Goal: Task Accomplishment & Management: Complete application form

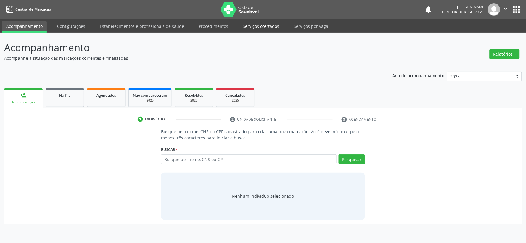
click at [253, 25] on link "Serviços ofertados" at bounding box center [260, 26] width 45 height 10
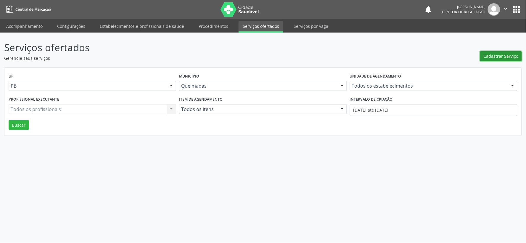
click at [505, 55] on span "Cadastrar Serviço" at bounding box center [500, 56] width 35 height 6
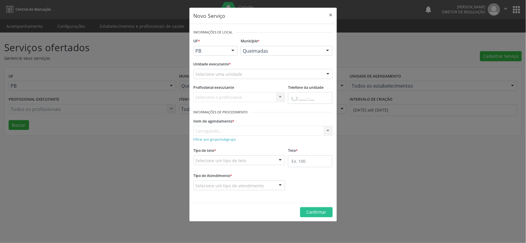
click at [327, 74] on div at bounding box center [327, 74] width 9 height 10
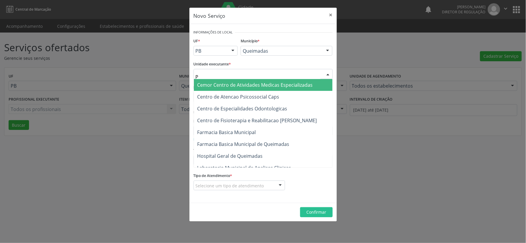
type input "PO"
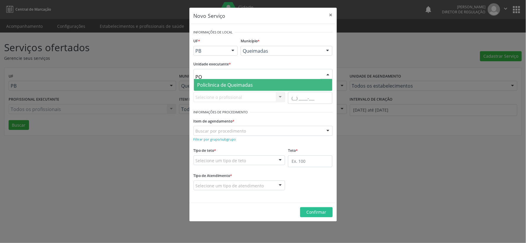
click at [271, 86] on span "Policlinica de Queimadas" at bounding box center [263, 85] width 138 height 12
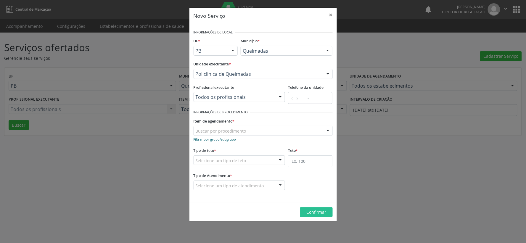
click at [214, 139] on small "Filtrar por grupo/subgrupo" at bounding box center [214, 139] width 43 height 4
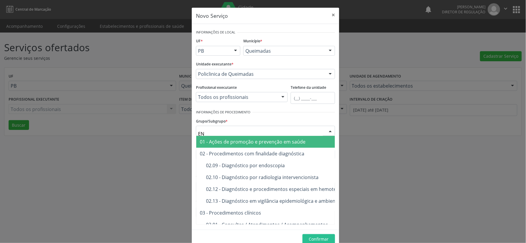
type input "END"
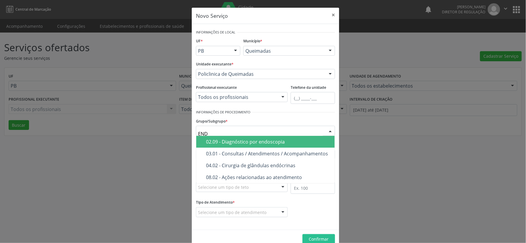
click at [268, 142] on div "02.09 - Diagnóstico por endoscopia" at bounding box center [268, 141] width 125 height 5
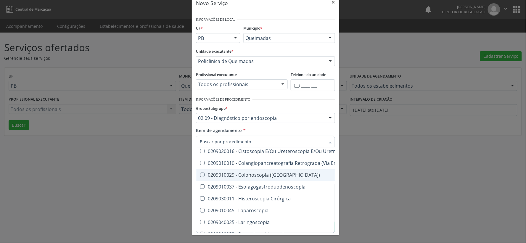
scroll to position [66, 0]
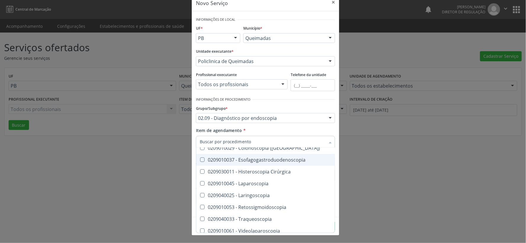
click at [201, 160] on Esofagogastroduodenoscopia at bounding box center [202, 159] width 4 height 4
click at [200, 160] on Esofagogastroduodenoscopia "checkbox" at bounding box center [198, 160] width 4 height 4
checkbox Esofagogastroduodenoscopia "true"
checkbox Uretroscopia "true"
checkbox Esofagogastroduodenoscopia "false"
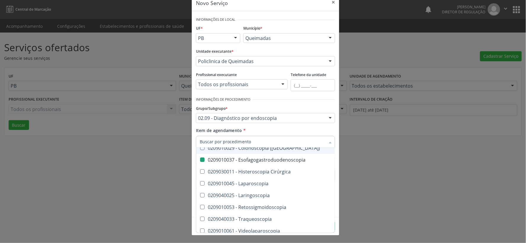
drag, startPoint x: 306, startPoint y: 124, endPoint x: 309, endPoint y: 130, distance: 7.2
click at [308, 128] on form "Informações de Local UF * PB PB Nenhum resultado encontrado para: " " Não há ne…" at bounding box center [265, 113] width 139 height 197
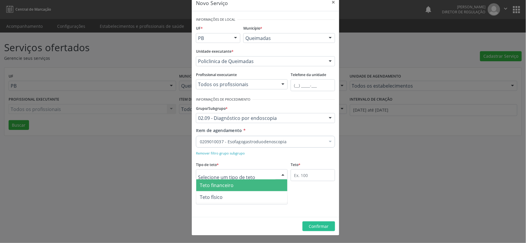
click at [279, 174] on div at bounding box center [282, 175] width 9 height 10
click at [252, 184] on span "Teto financeiro" at bounding box center [241, 185] width 91 height 12
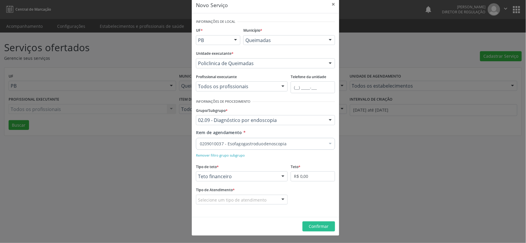
scroll to position [11, 0]
click at [281, 199] on div at bounding box center [282, 200] width 9 height 10
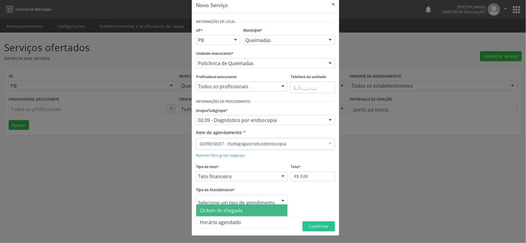
click at [266, 211] on span "Ordem de chegada" at bounding box center [241, 210] width 91 height 12
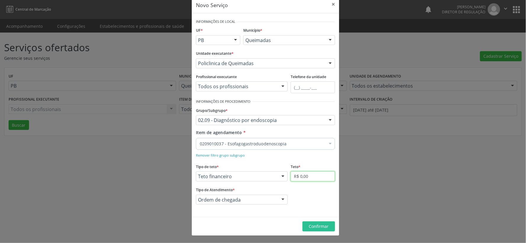
click at [317, 178] on input "R$ 0,00" at bounding box center [313, 176] width 44 height 10
type input "R$ 1.000,00"
drag, startPoint x: 318, startPoint y: 228, endPoint x: 322, endPoint y: 208, distance: 20.5
click at [318, 225] on span "Confirmar" at bounding box center [319, 226] width 20 height 6
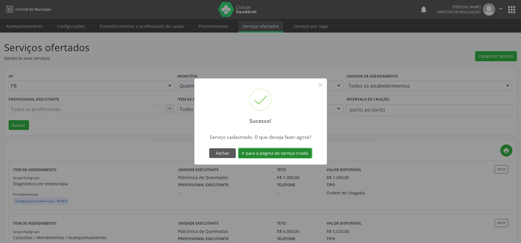
click at [269, 153] on button "Ir para a página do serviço criado" at bounding box center [274, 153] width 73 height 10
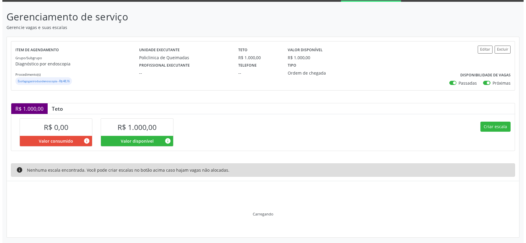
scroll to position [5, 0]
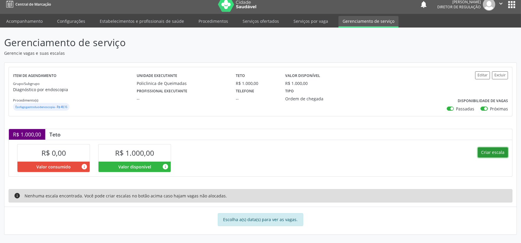
click at [490, 150] on button "Criar escala" at bounding box center [493, 152] width 30 height 10
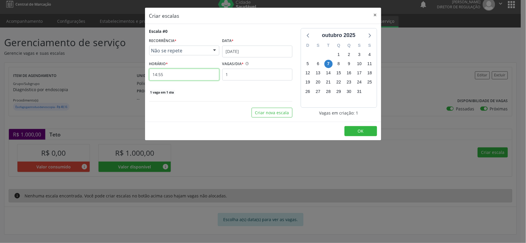
click at [170, 73] on input "14:55" at bounding box center [184, 75] width 70 height 12
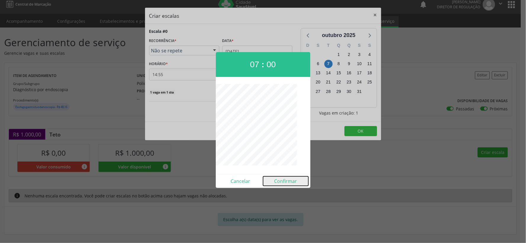
click at [289, 181] on button "Confirmar" at bounding box center [285, 180] width 45 height 9
type input "07:00"
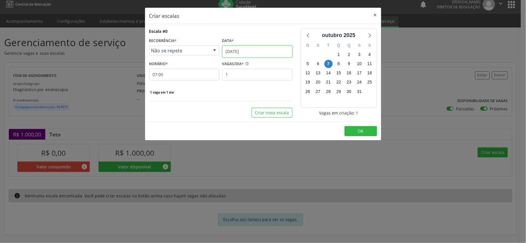
click at [269, 52] on input "[DATE]" at bounding box center [257, 52] width 70 height 12
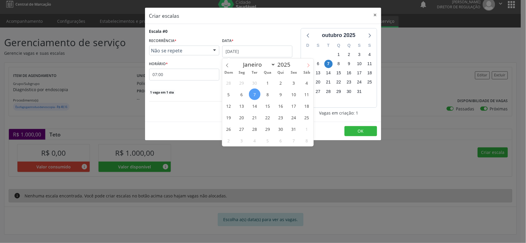
click at [310, 65] on span at bounding box center [308, 64] width 10 height 10
click at [226, 66] on icon at bounding box center [227, 65] width 4 height 4
select select "9"
click at [269, 129] on span "29" at bounding box center [268, 129] width 12 height 12
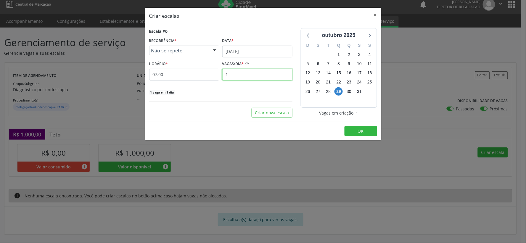
click at [243, 74] on input "1" at bounding box center [257, 75] width 70 height 12
type input "13"
click at [365, 130] on button "OK" at bounding box center [360, 131] width 33 height 10
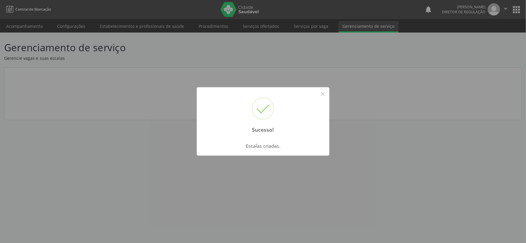
scroll to position [0, 0]
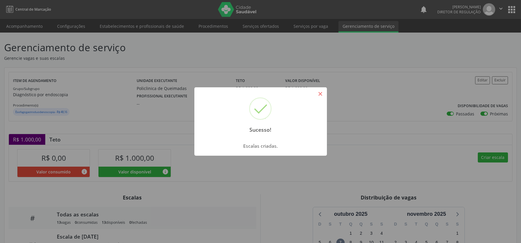
click at [322, 92] on button "×" at bounding box center [320, 94] width 10 height 10
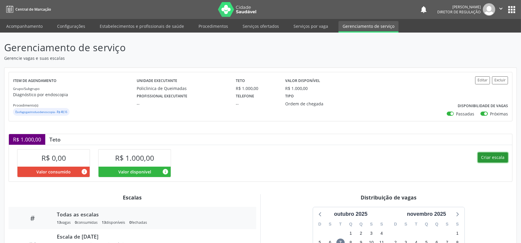
click at [499, 157] on button "Criar escala" at bounding box center [493, 157] width 30 height 10
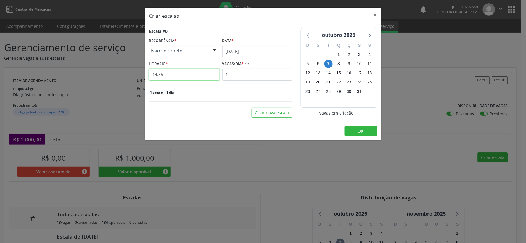
click at [175, 75] on input "14:55" at bounding box center [184, 75] width 70 height 12
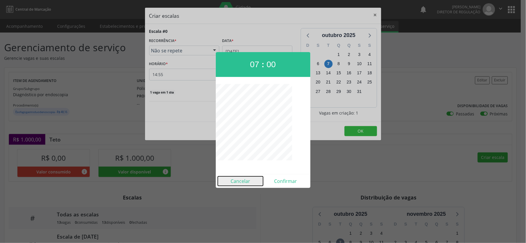
click at [242, 183] on button "Cancelar" at bounding box center [240, 180] width 45 height 9
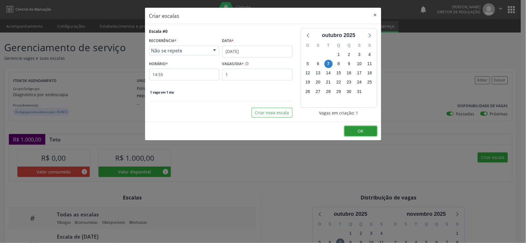
click at [364, 134] on button "OK" at bounding box center [360, 131] width 33 height 10
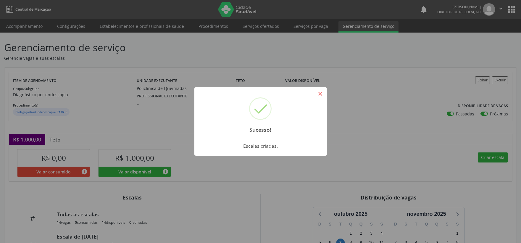
click at [321, 95] on button "×" at bounding box center [320, 94] width 10 height 10
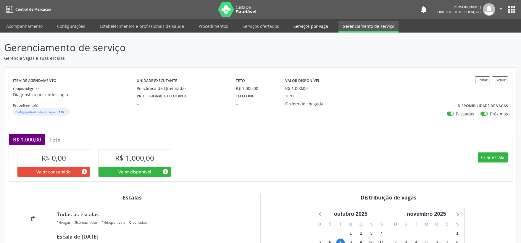
click at [305, 26] on link "Serviços por vaga" at bounding box center [310, 26] width 43 height 10
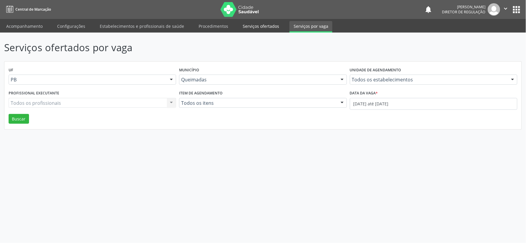
click at [262, 28] on link "Serviços ofertados" at bounding box center [260, 26] width 45 height 10
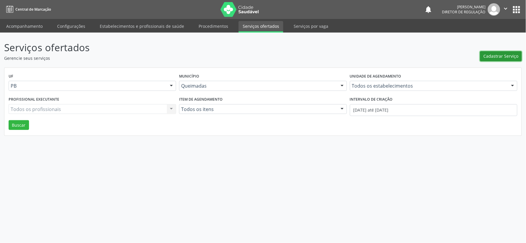
click at [496, 55] on span "Cadastrar Serviço" at bounding box center [500, 56] width 35 height 6
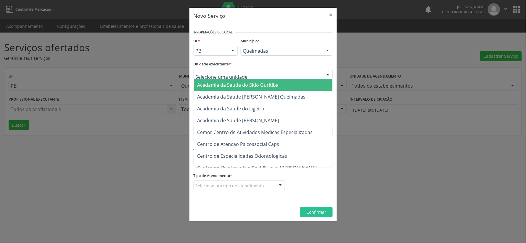
click at [328, 73] on div at bounding box center [327, 74] width 9 height 10
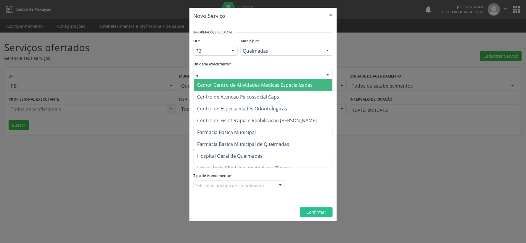
type input "PO"
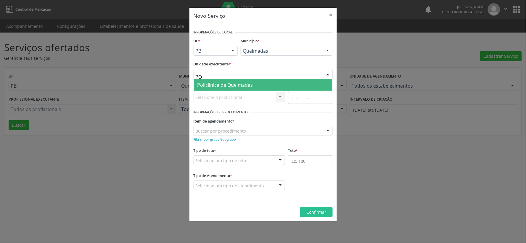
click at [261, 84] on span "Policlinica de Queimadas" at bounding box center [263, 85] width 138 height 12
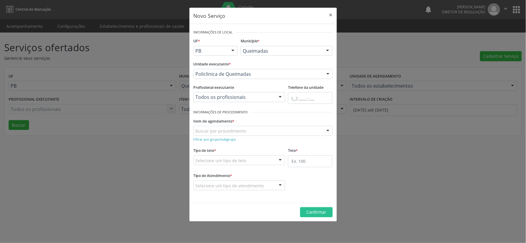
drag, startPoint x: 264, startPoint y: 116, endPoint x: 272, endPoint y: 123, distance: 10.9
click at [265, 118] on form "Informações de Local UF * PB PB Nenhum resultado encontrado para: " " Não há ne…" at bounding box center [262, 113] width 139 height 170
click at [212, 139] on small "Filtrar por grupo/subgrupo" at bounding box center [214, 139] width 43 height 4
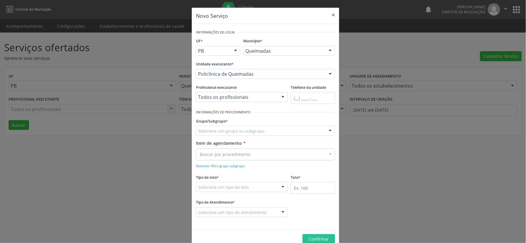
click at [252, 111] on div at bounding box center [293, 112] width 83 height 9
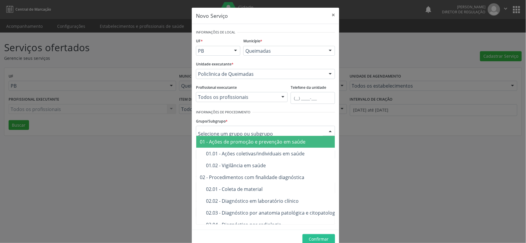
drag, startPoint x: 208, startPoint y: 126, endPoint x: 209, endPoint y: 133, distance: 6.3
click at [208, 127] on div at bounding box center [265, 131] width 139 height 10
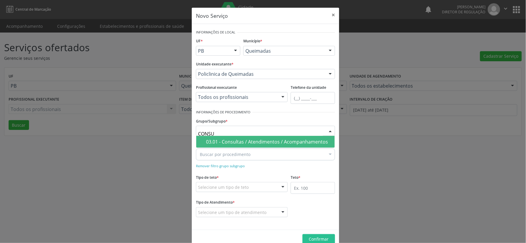
type input "CONSUL"
click at [265, 146] on span "03.01 - Consultas / Atendimentos / Acompanhamentos" at bounding box center [265, 142] width 138 height 12
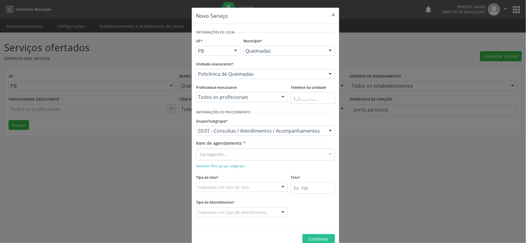
scroll to position [13, 0]
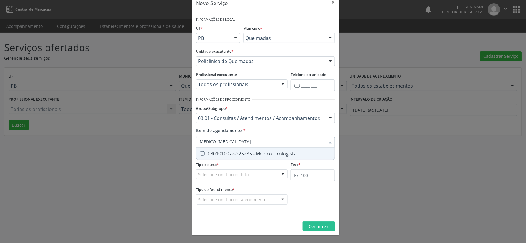
type input "MÉDICO UROLOGISTA"
click at [200, 152] on Urologista at bounding box center [202, 153] width 4 height 4
click at [199, 152] on Urologista "checkbox" at bounding box center [198, 153] width 4 height 4
checkbox Urologista "true"
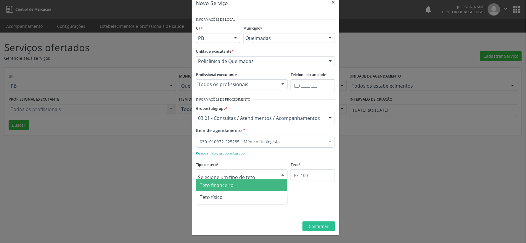
click at [280, 175] on div at bounding box center [282, 175] width 9 height 10
click at [248, 184] on span "Teto financeiro" at bounding box center [241, 185] width 91 height 12
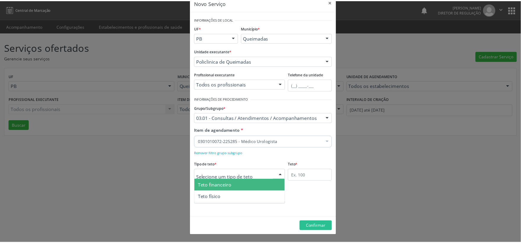
scroll to position [11, 0]
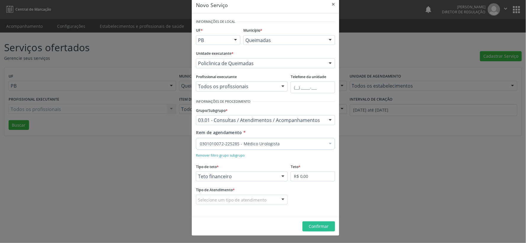
click at [280, 198] on div at bounding box center [282, 200] width 9 height 10
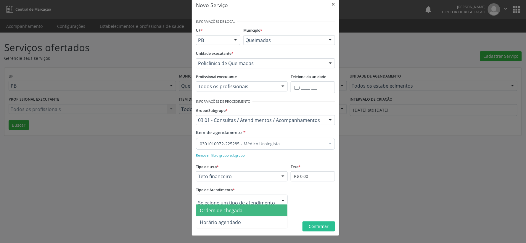
click at [268, 213] on span "Ordem de chegada" at bounding box center [241, 210] width 91 height 12
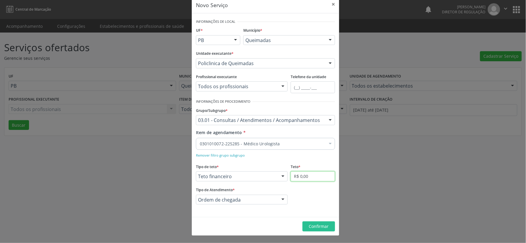
click at [315, 173] on input "R$ 0,00" at bounding box center [313, 176] width 44 height 10
type input "R$ 5.800,00"
click at [321, 225] on span "Confirmar" at bounding box center [319, 226] width 20 height 6
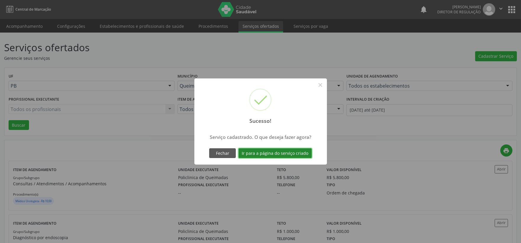
click at [262, 151] on button "Ir para a página do serviço criado" at bounding box center [274, 153] width 73 height 10
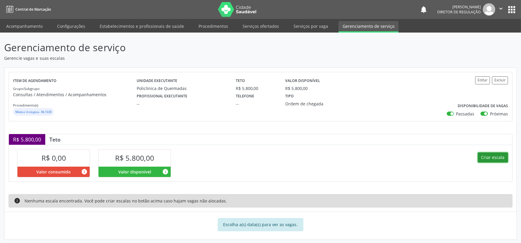
click at [494, 156] on button "Criar escala" at bounding box center [493, 157] width 30 height 10
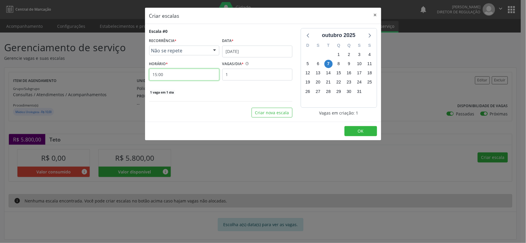
click at [181, 73] on input "15:00" at bounding box center [184, 75] width 70 height 12
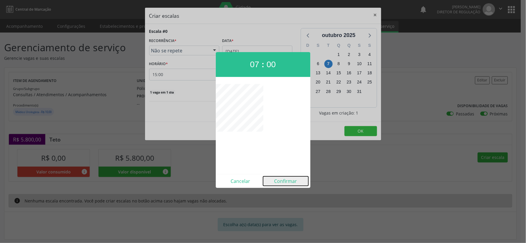
click at [283, 182] on button "Confirmar" at bounding box center [285, 180] width 45 height 9
type input "07:00"
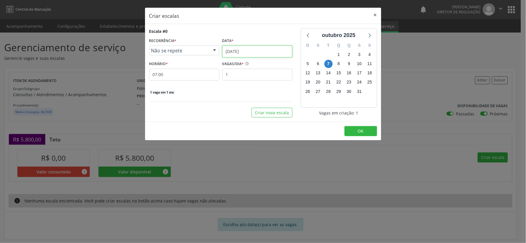
click at [288, 50] on input "[DATE]" at bounding box center [257, 52] width 70 height 12
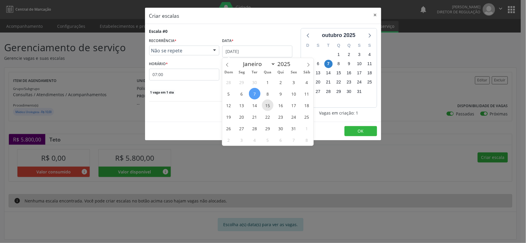
click at [269, 104] on span "15" at bounding box center [268, 105] width 12 height 12
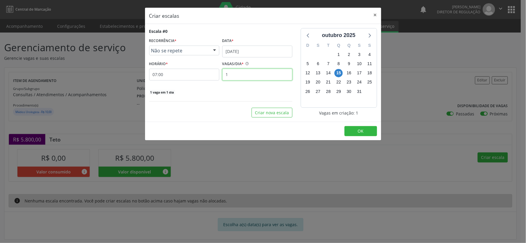
click at [237, 78] on input "1" at bounding box center [257, 75] width 70 height 12
type input "35"
click at [356, 132] on button "OK" at bounding box center [360, 131] width 33 height 10
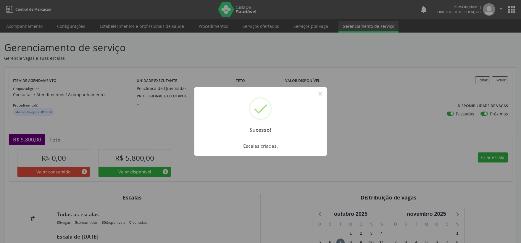
click at [321, 95] on button "×" at bounding box center [320, 94] width 10 height 10
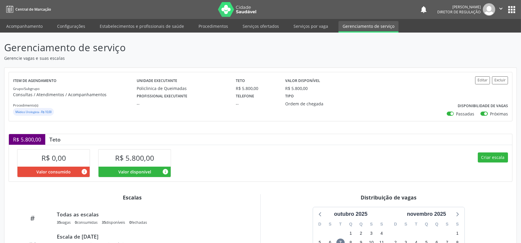
click at [502, 9] on icon "" at bounding box center [501, 8] width 7 height 7
click at [474, 35] on link "Sair" at bounding box center [485, 36] width 41 height 8
